Goal: Navigation & Orientation: Find specific page/section

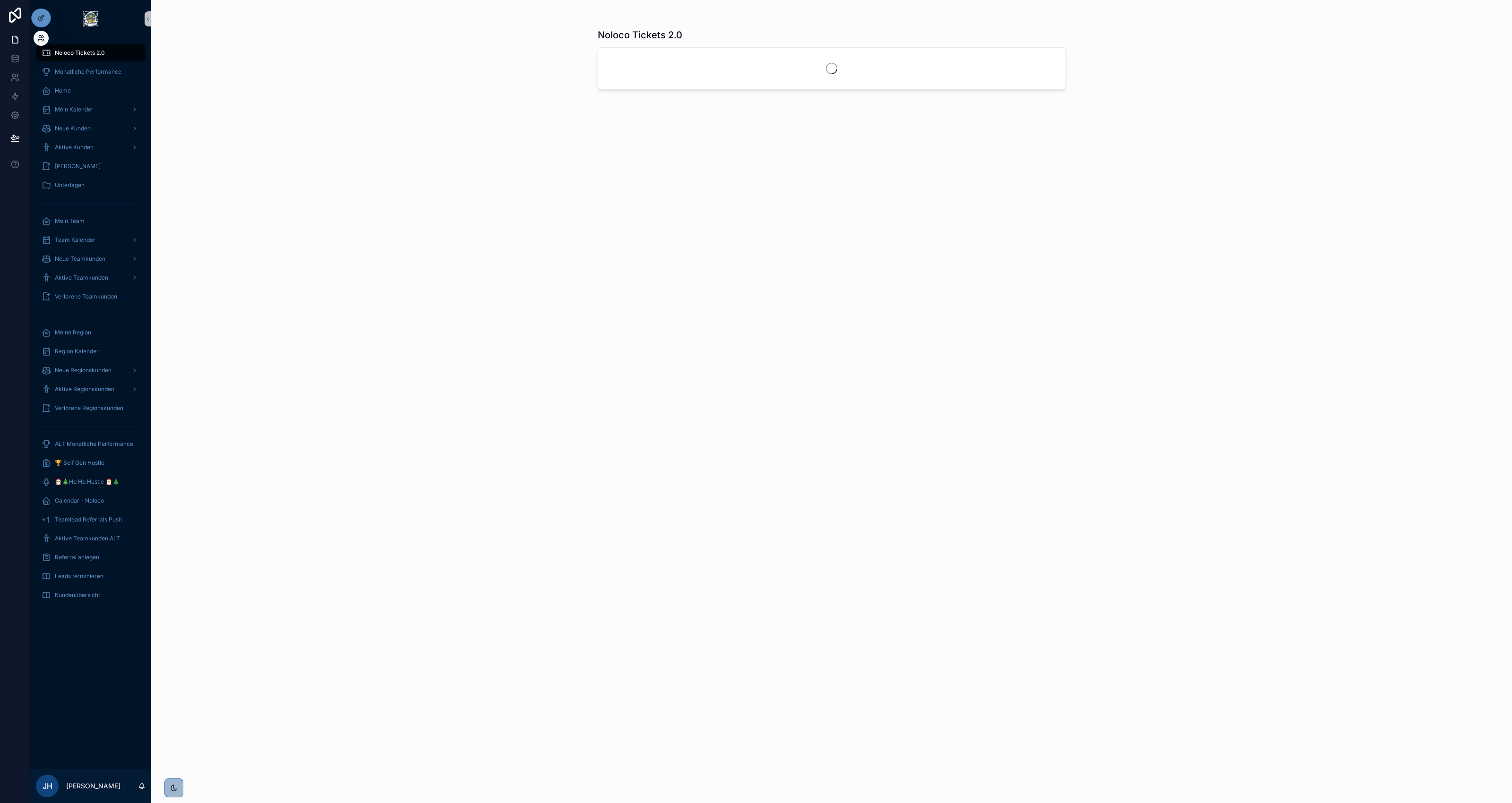
click at [41, 40] on icon at bounding box center [41, 38] width 8 height 8
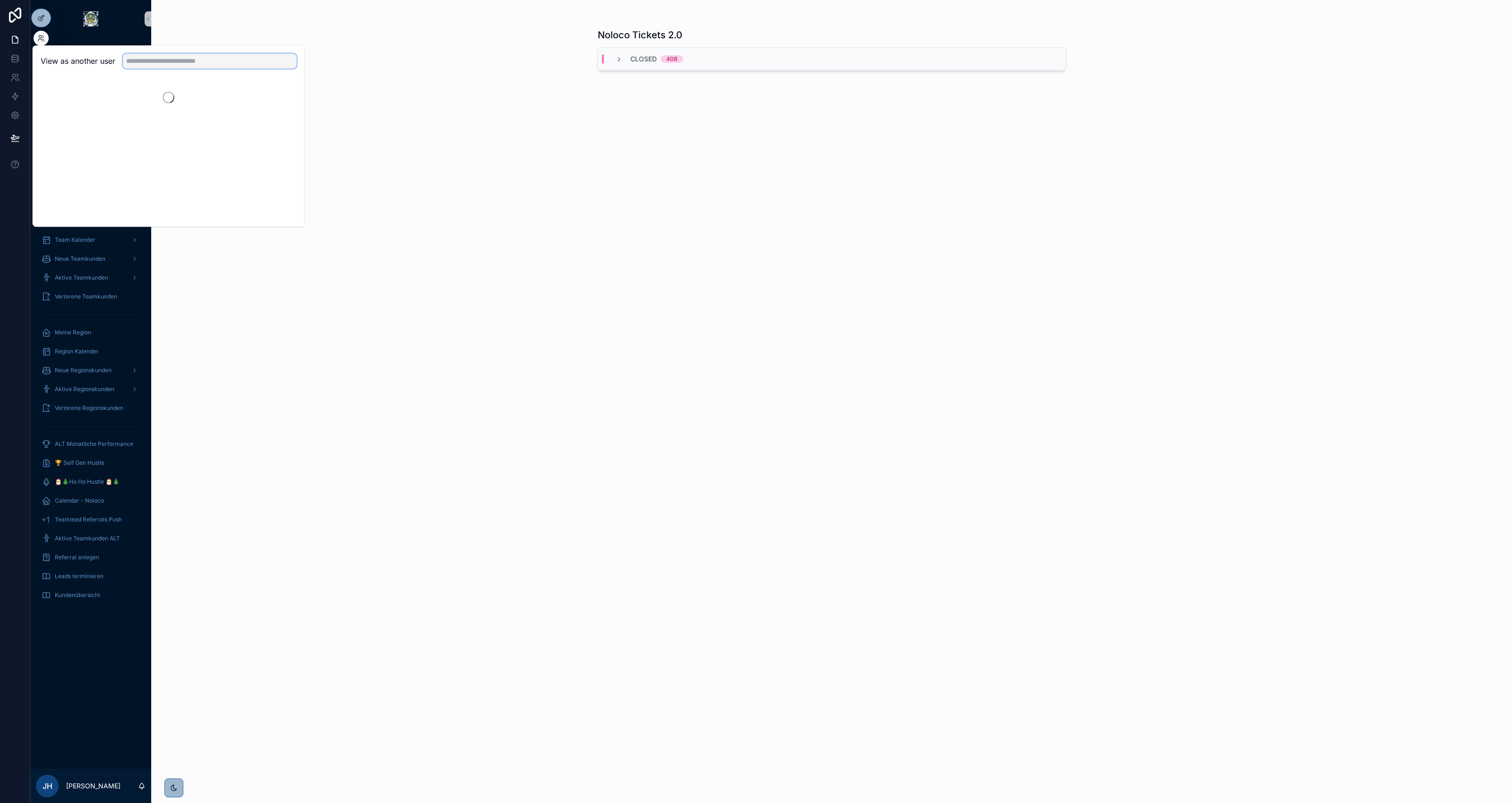
click at [162, 61] on input "text" at bounding box center [210, 61] width 174 height 15
type input "****"
click at [285, 117] on button "Select" at bounding box center [284, 118] width 25 height 14
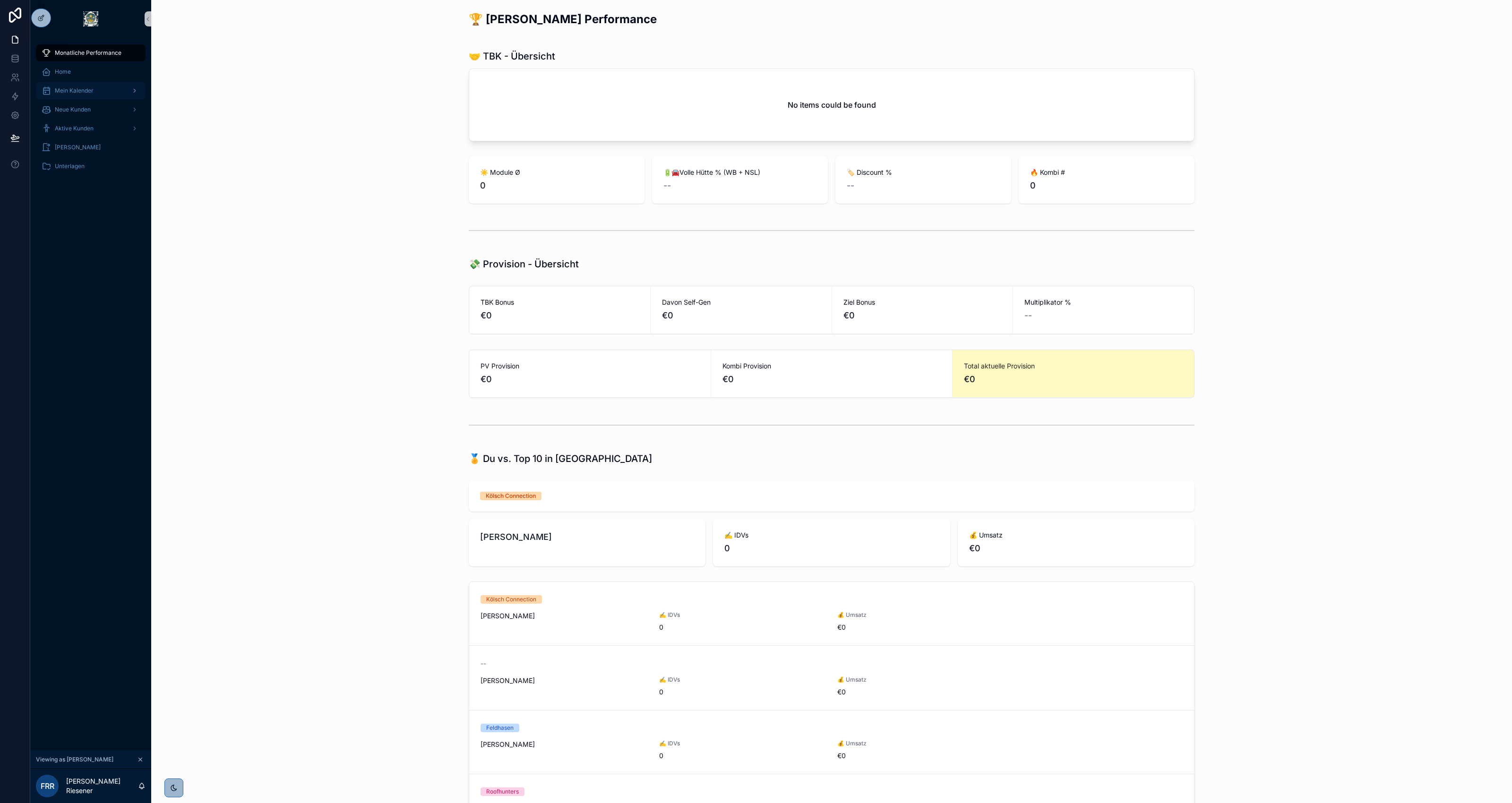
click at [86, 95] on div "Mein Kalender" at bounding box center [90, 90] width 98 height 15
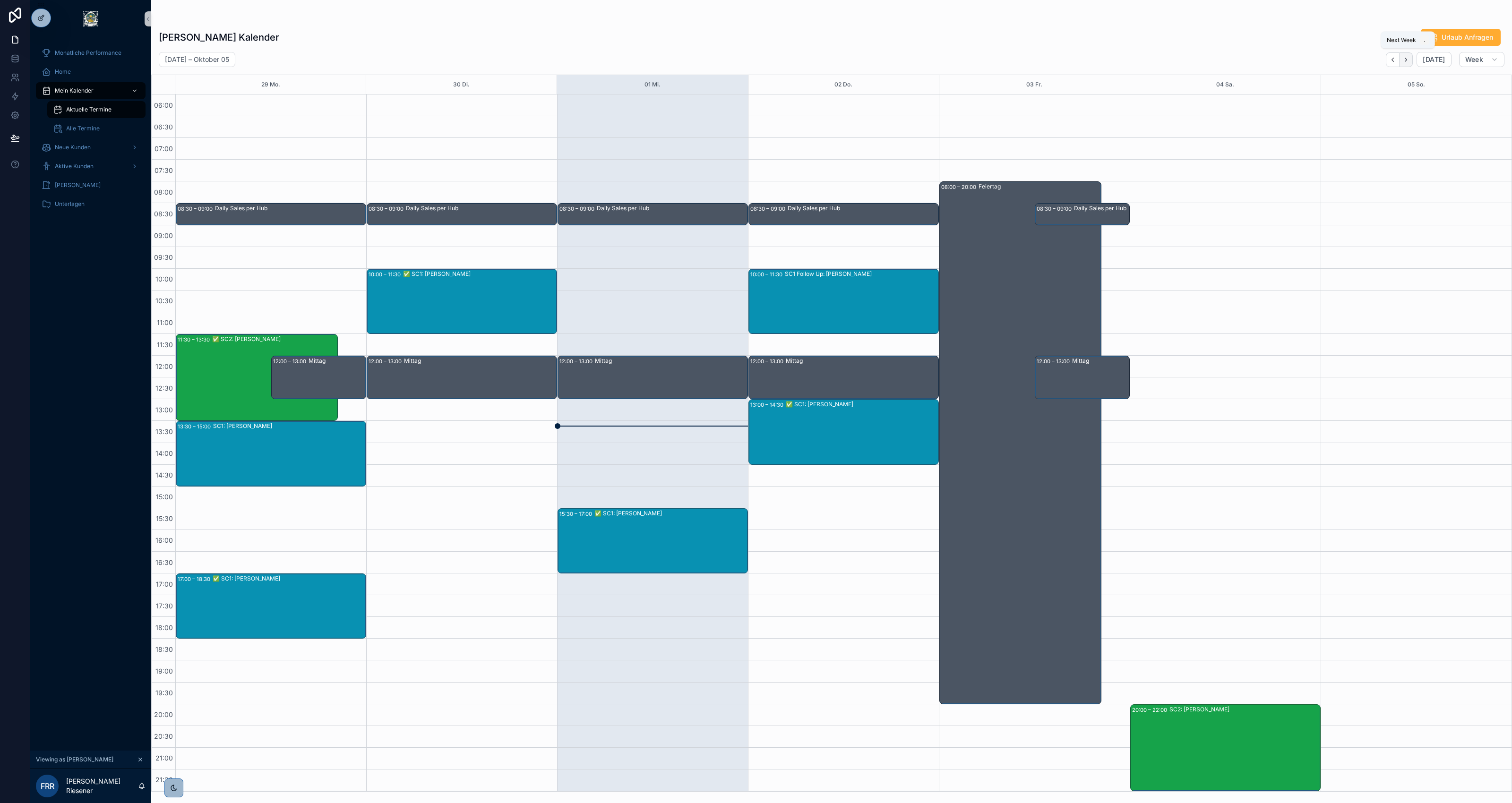
click at [1409, 60] on icon "Next" at bounding box center [1406, 60] width 7 height 7
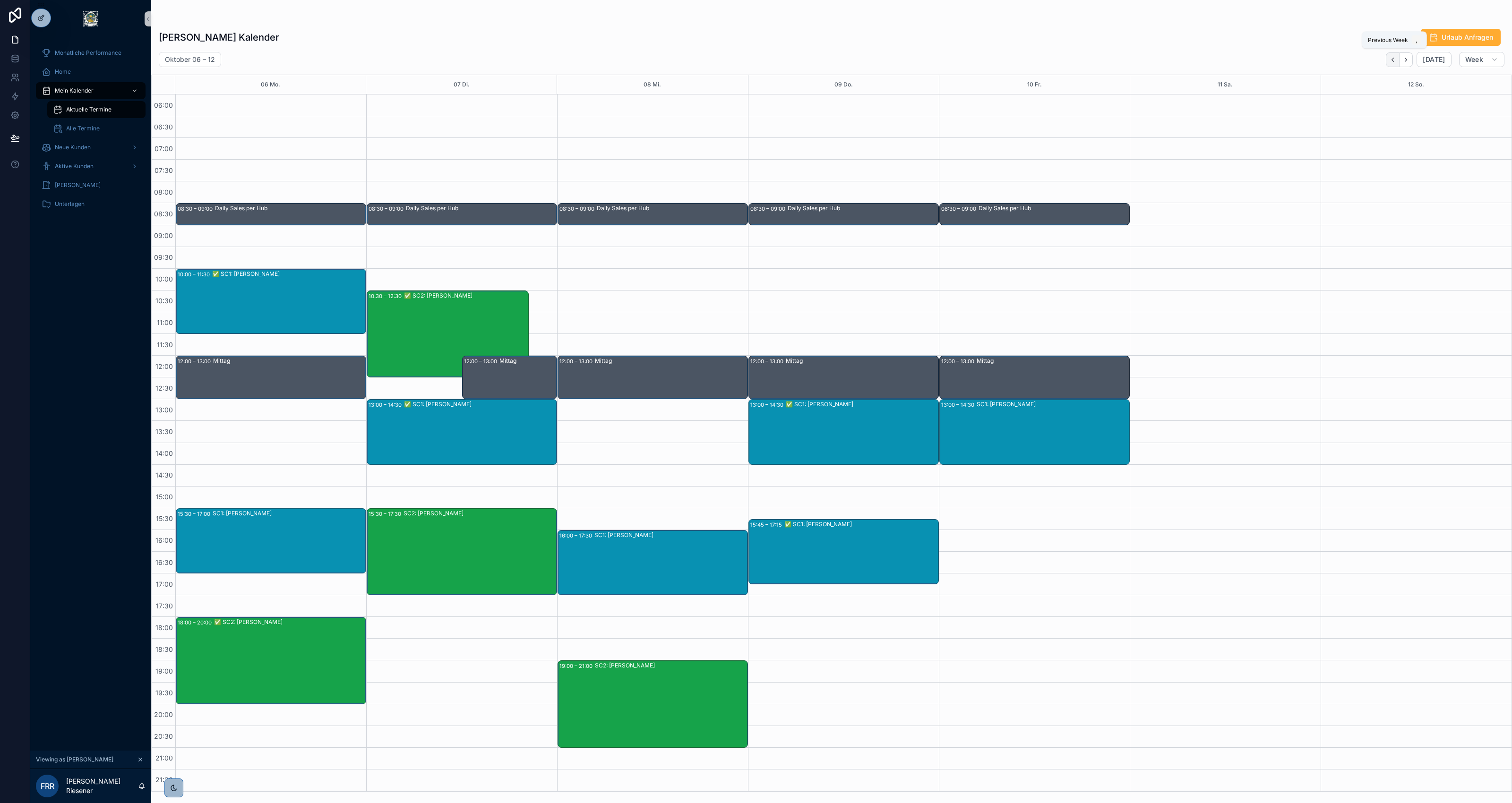
click at [1397, 60] on button "Back" at bounding box center [1392, 60] width 14 height 15
